Goal: Subscribe to service/newsletter

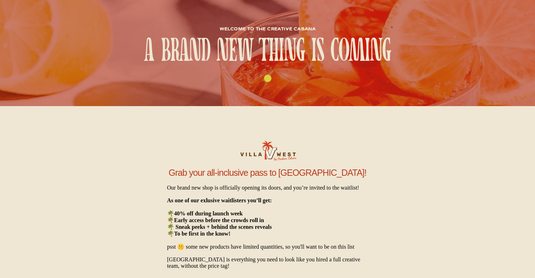
click at [283, 158] on img at bounding box center [267, 151] width 71 height 24
click at [261, 44] on h1 "a brand new thing is coming" at bounding box center [268, 51] width 308 height 31
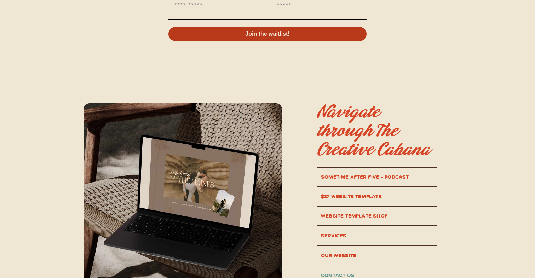
scroll to position [279, 0]
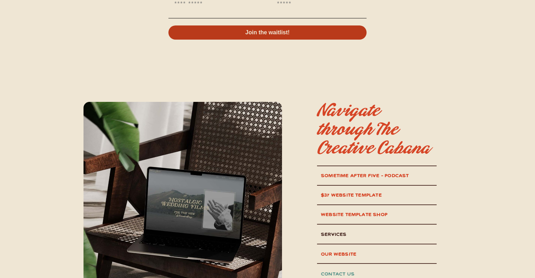
click at [344, 235] on p "services" at bounding box center [371, 234] width 100 height 8
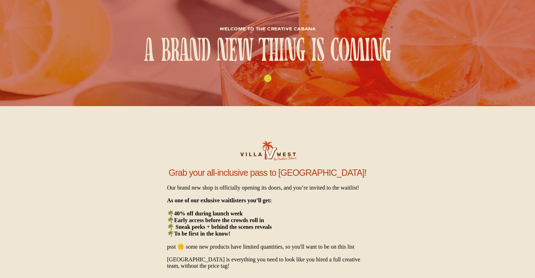
scroll to position [194, 0]
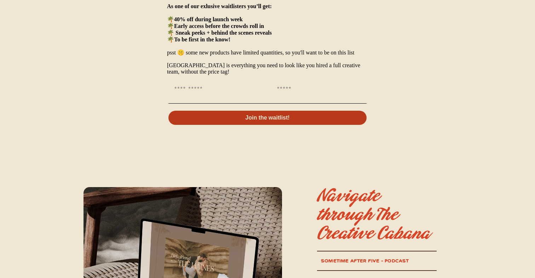
click at [210, 95] on input "First Name" at bounding box center [216, 89] width 97 height 14
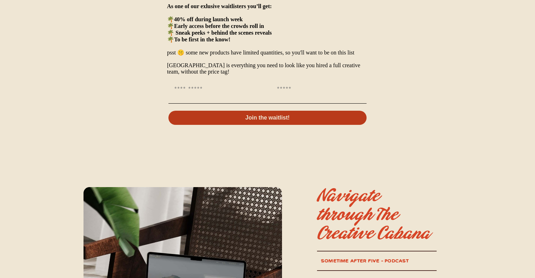
type input "***"
click at [285, 96] on input "First name" at bounding box center [319, 89] width 97 height 14
type input "**********"
click at [304, 121] on button "Join the waitlist!" at bounding box center [267, 118] width 198 height 14
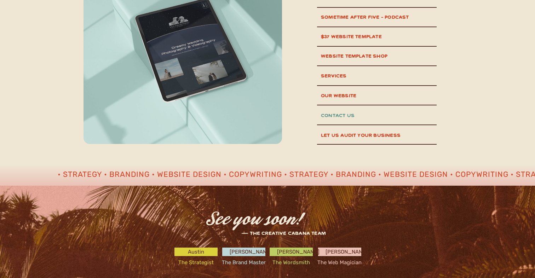
scroll to position [424, 0]
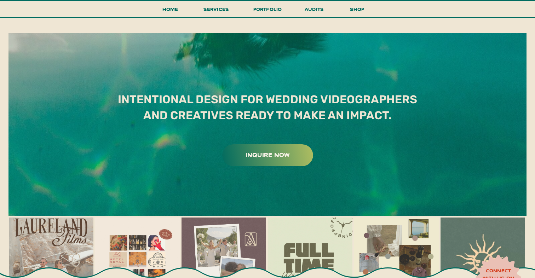
scroll to position [3844, 0]
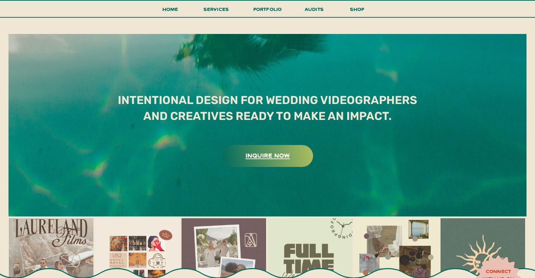
click at [272, 152] on h3 "inquire now" at bounding box center [267, 155] width 89 height 11
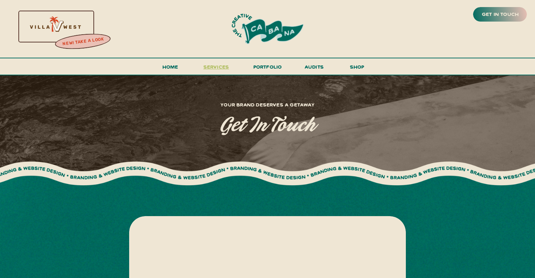
click at [214, 68] on span "services" at bounding box center [216, 66] width 26 height 7
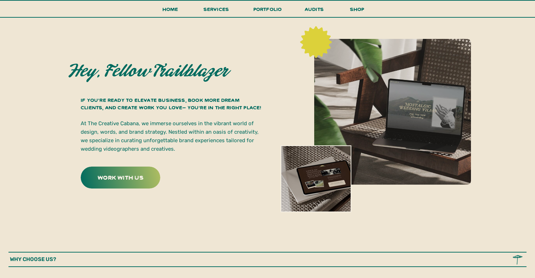
scroll to position [167, 0]
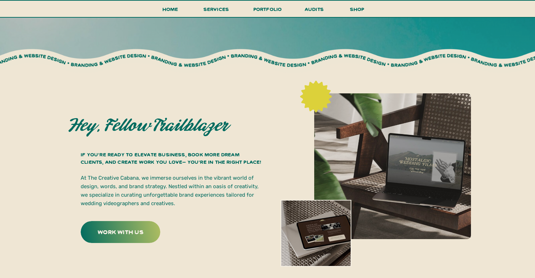
click at [146, 239] on div at bounding box center [121, 232] width 80 height 22
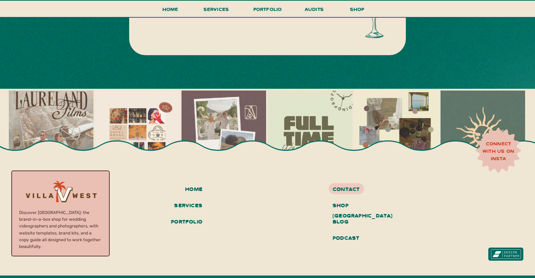
scroll to position [466, 0]
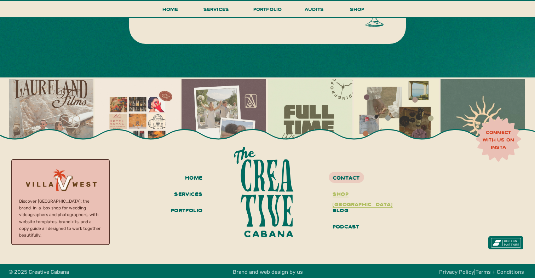
click at [348, 193] on h3 "shop [GEOGRAPHIC_DATA]" at bounding box center [358, 195] width 53 height 12
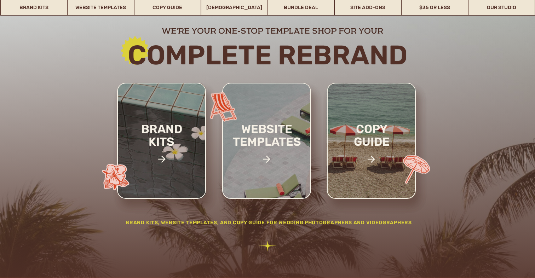
scroll to position [70, 0]
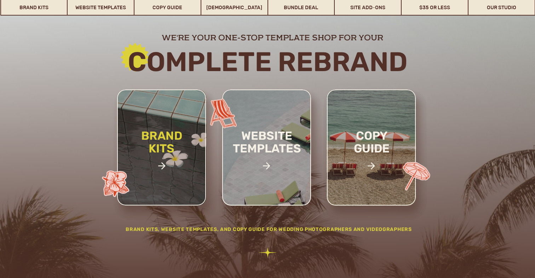
click at [159, 155] on h2 "brand kits" at bounding box center [162, 153] width 60 height 49
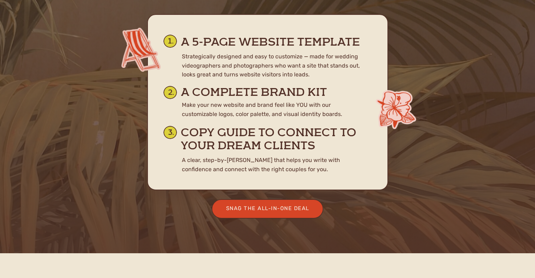
scroll to position [3802, 0]
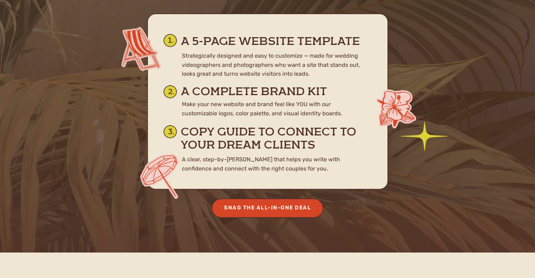
click at [285, 208] on div "Snag the All-In-One Deal" at bounding box center [267, 208] width 99 height 10
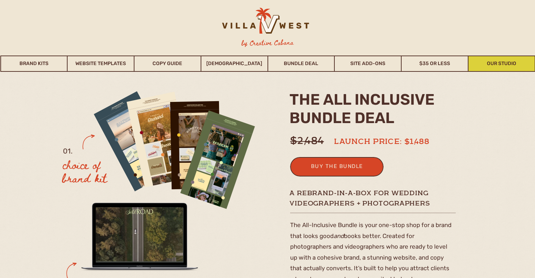
click at [503, 62] on link "Our Studio" at bounding box center [501, 64] width 66 height 16
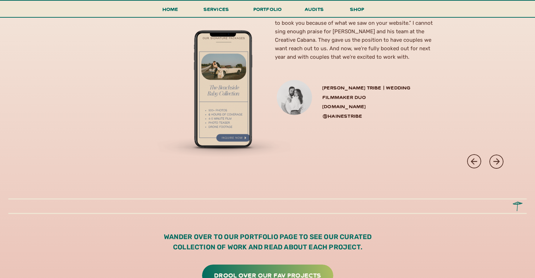
scroll to position [1967, 0]
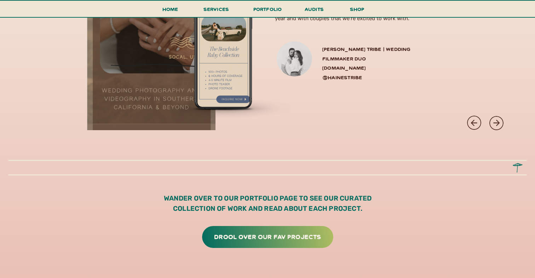
click at [345, 59] on h3 "Haines Tribe | WEDDING filmmaker duo hainestribe.com @hainestribe" at bounding box center [379, 61] width 115 height 32
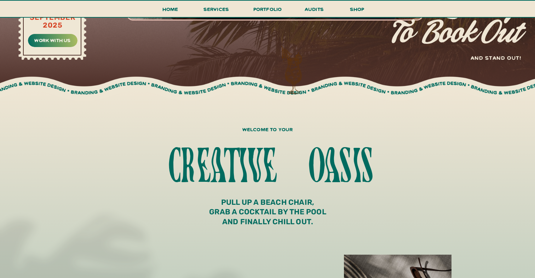
scroll to position [471, 0]
